Goal: Complete application form: Complete application form

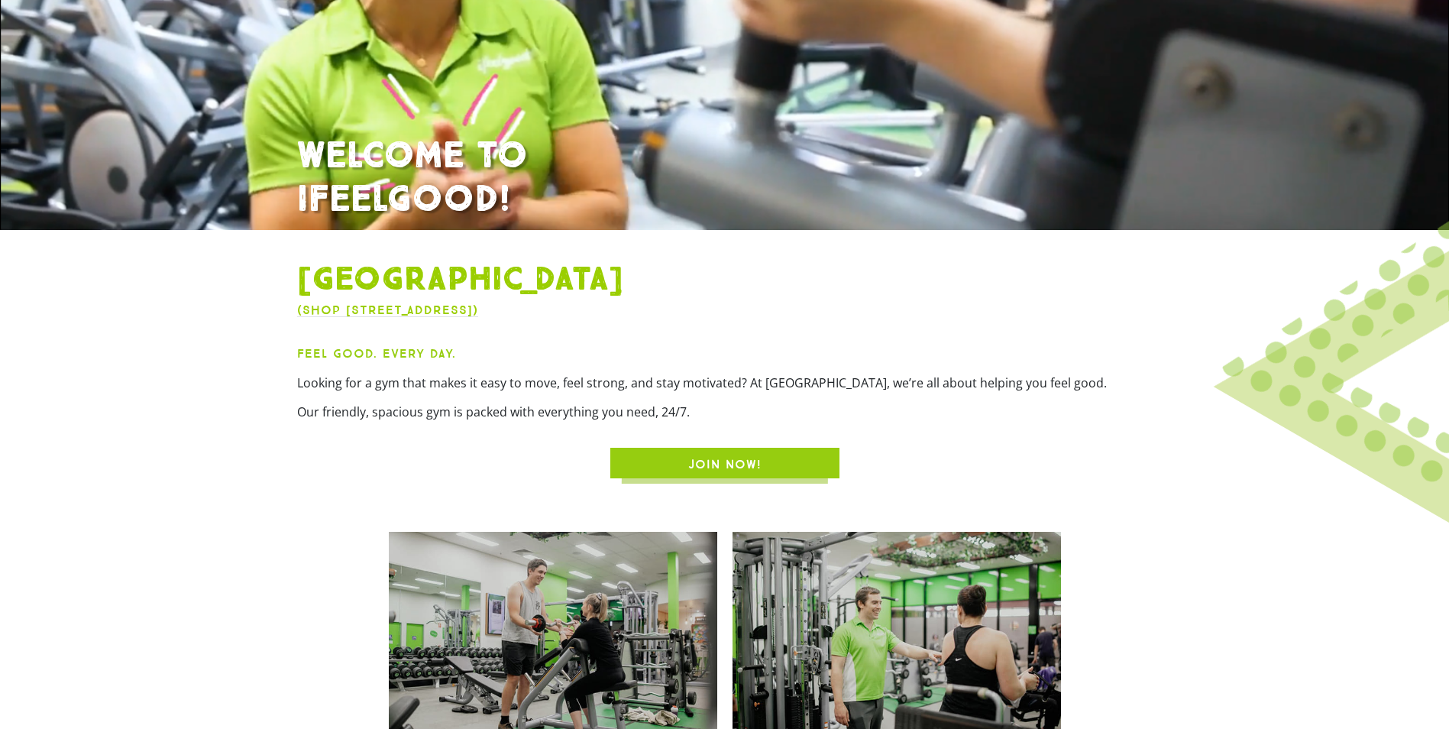
click at [756, 463] on span "JOIN NOW!" at bounding box center [724, 464] width 73 height 18
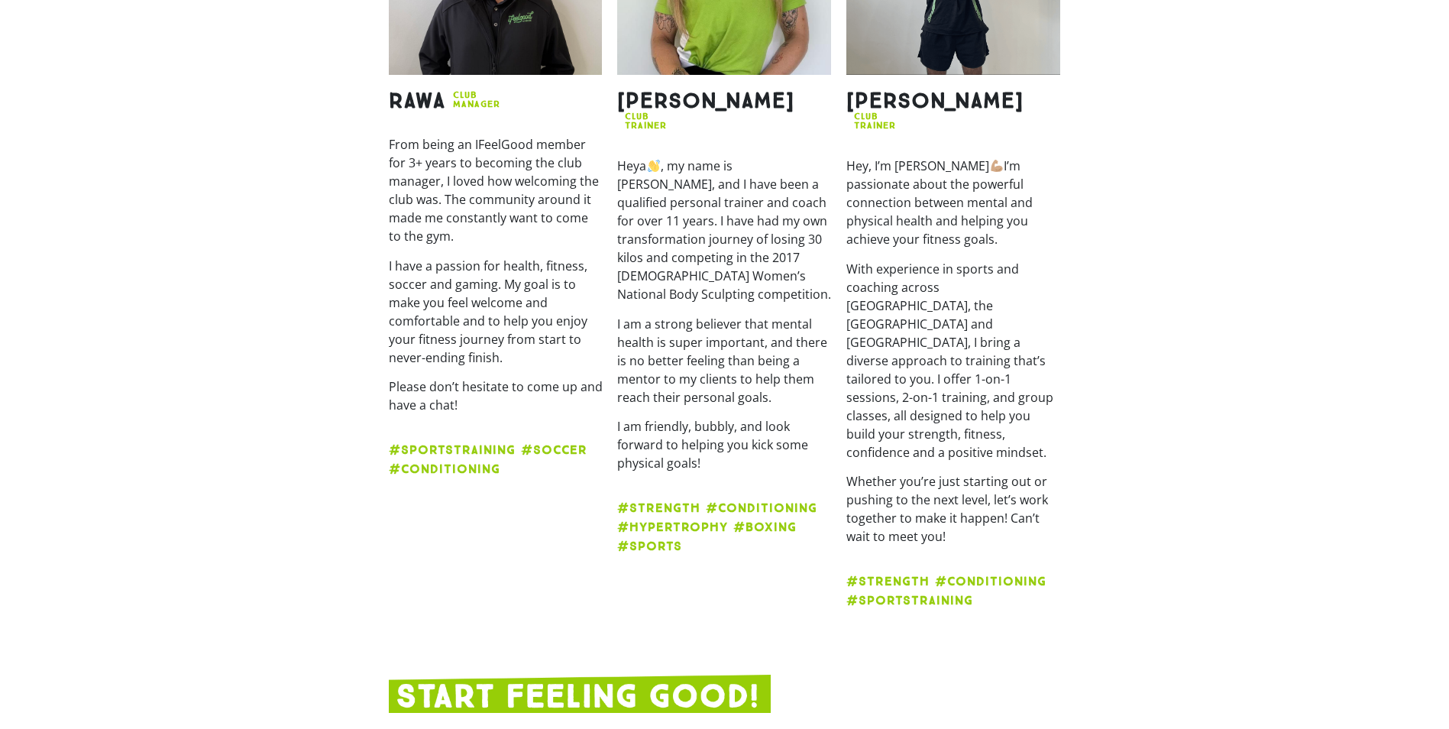
scroll to position [2623, 0]
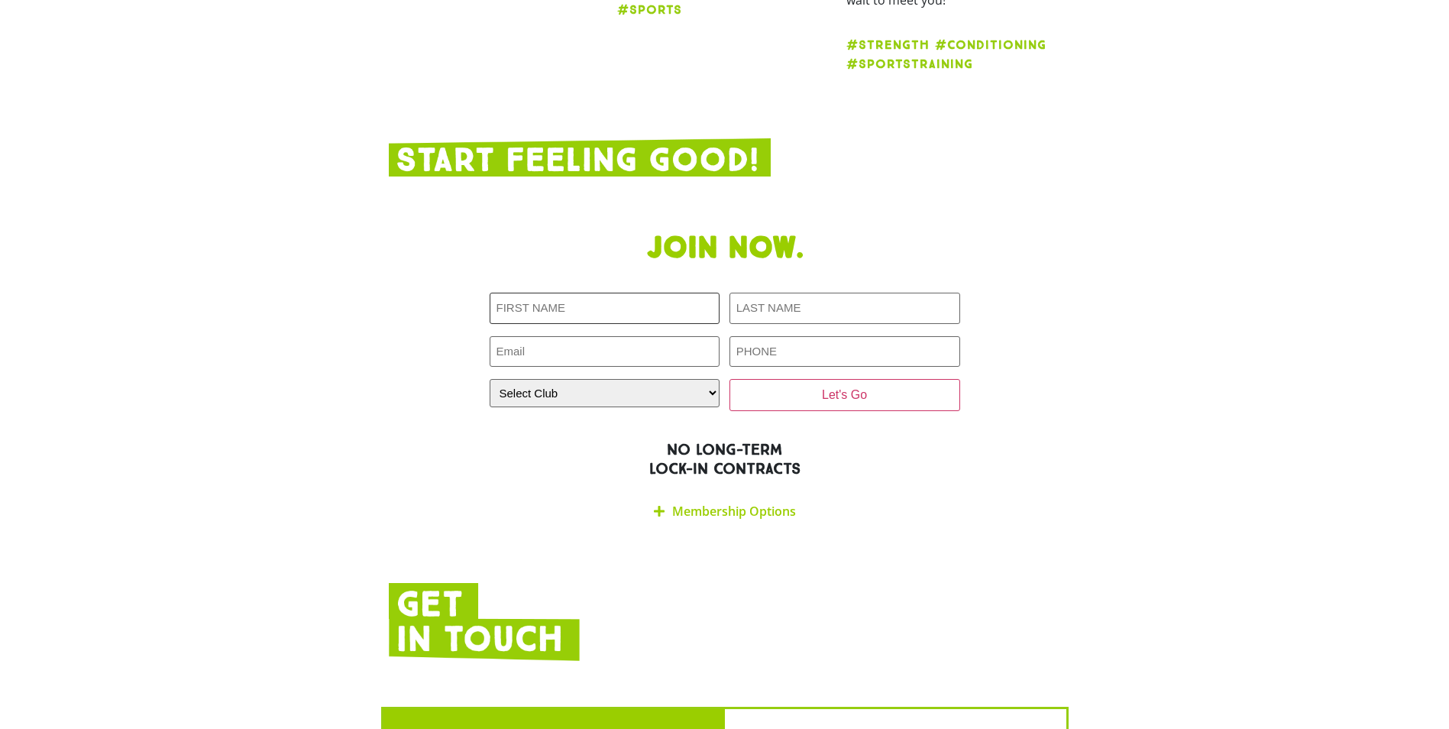
click at [639, 293] on input "First NAME (Required)" at bounding box center [605, 308] width 231 height 31
type input "Tanya"
type input "Mcglinchey"
type input "tanyamcglinchey011@gmail.com"
type input "0432072649"
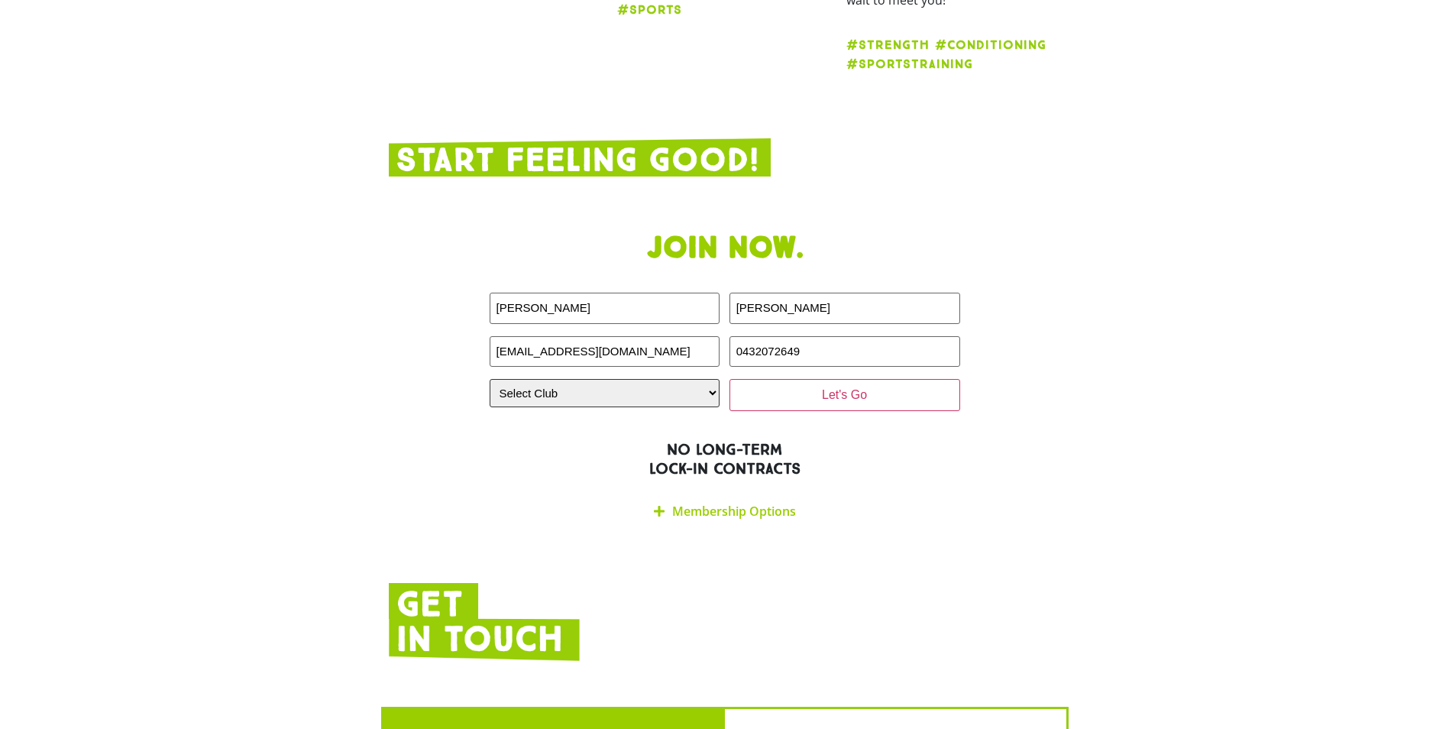
click at [697, 379] on select "Select Club Alexandra Hills Calamvale Coopers Plains Middle Park Oxenford Oxley…" at bounding box center [605, 393] width 231 height 28
select select "[GEOGRAPHIC_DATA]"
click at [490, 379] on select "Select Club Alexandra Hills Calamvale Coopers Plains Middle Park Oxenford Oxley…" at bounding box center [605, 393] width 231 height 28
click at [776, 379] on input "Let's Go" at bounding box center [845, 395] width 231 height 32
click at [458, 583] on img at bounding box center [484, 622] width 191 height 78
